Goal: Find specific page/section: Find specific page/section

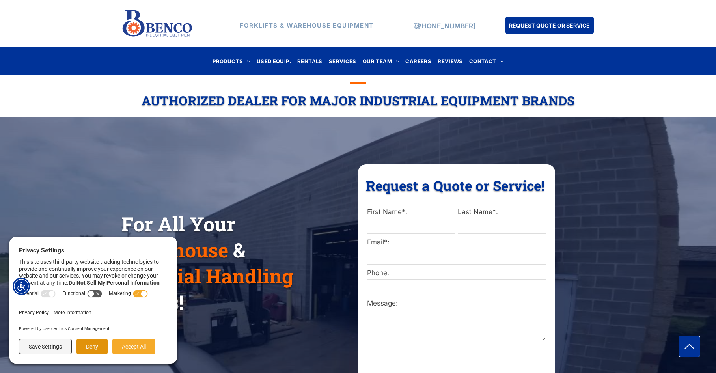
click at [94, 346] on button "Deny" at bounding box center [91, 346] width 31 height 15
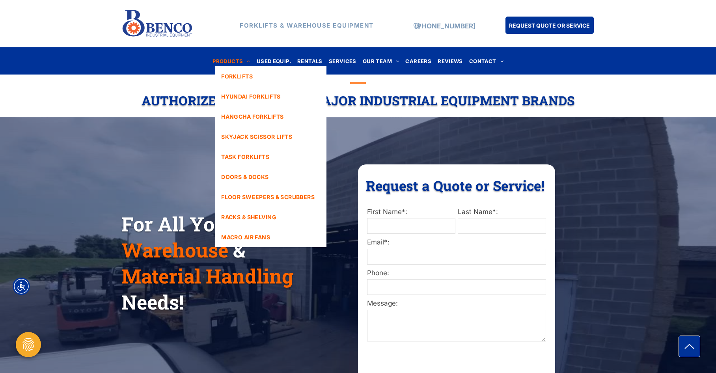
click at [227, 59] on span "PRODUCTS" at bounding box center [232, 61] width 38 height 11
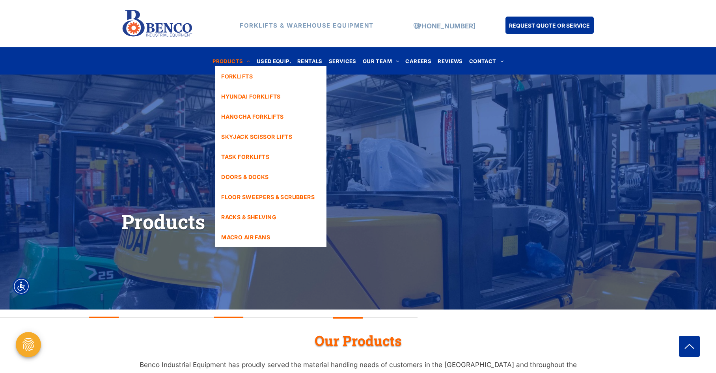
click at [226, 58] on span "PRODUCTS" at bounding box center [232, 61] width 38 height 11
click at [257, 236] on span "MACRO AIR FANS" at bounding box center [245, 237] width 49 height 8
